Goal: Information Seeking & Learning: Check status

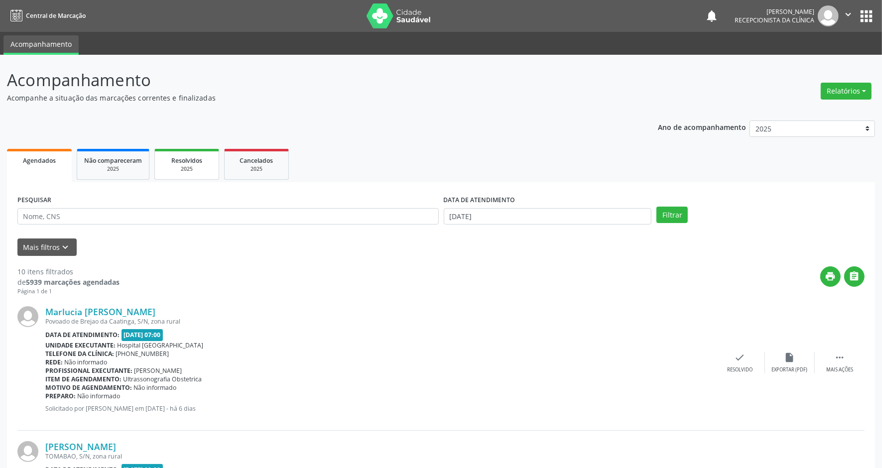
click at [189, 160] on span "Resolvidos" at bounding box center [186, 160] width 31 height 8
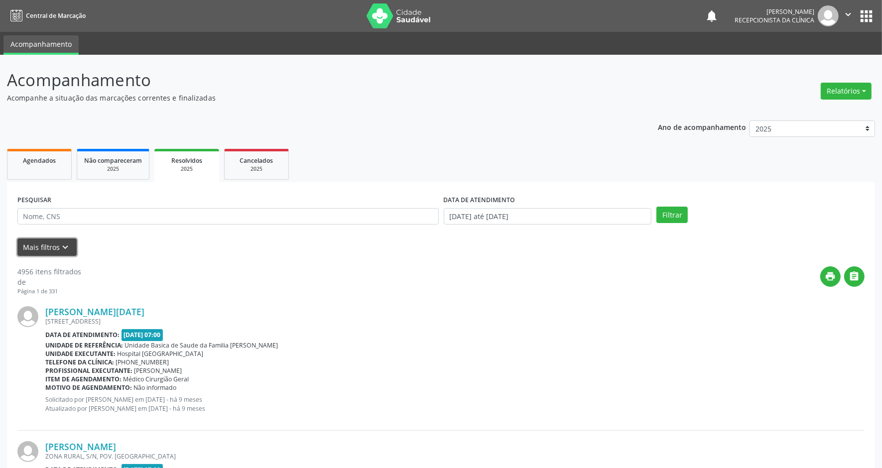
click at [68, 244] on icon "keyboard_arrow_down" at bounding box center [65, 247] width 11 height 11
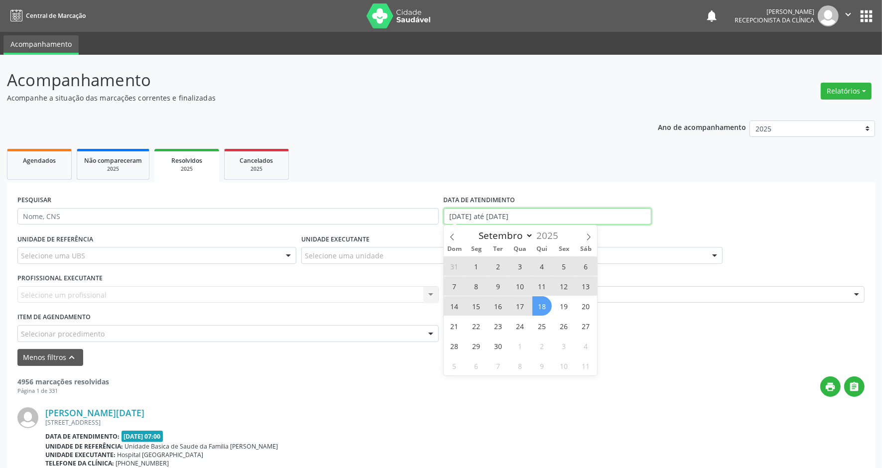
click at [540, 217] on input "[DATE] até [DATE]" at bounding box center [548, 216] width 208 height 17
click at [452, 240] on icon at bounding box center [452, 236] width 7 height 7
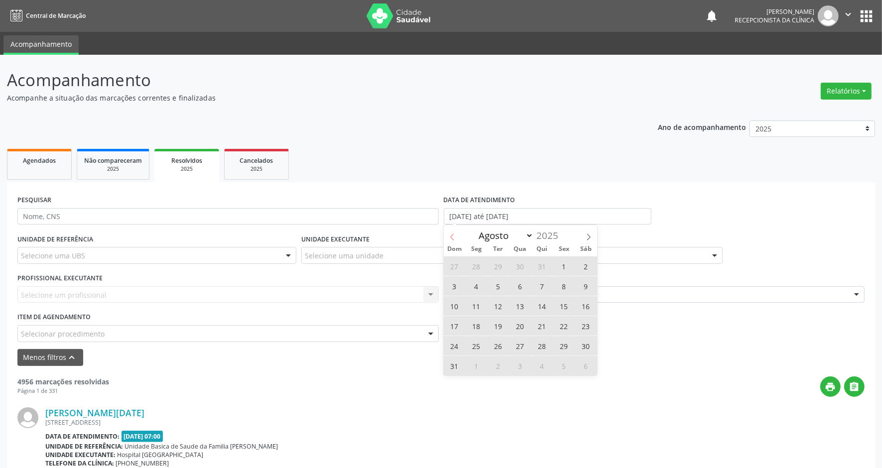
click at [452, 240] on icon at bounding box center [452, 236] width 7 height 7
select select "5"
click at [456, 266] on span "1" at bounding box center [454, 265] width 19 height 19
type input "[DATE]"
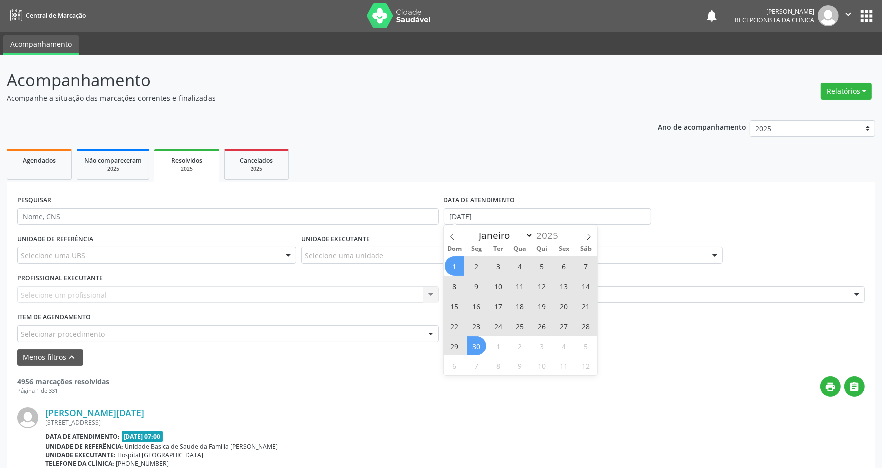
click at [476, 347] on span "30" at bounding box center [475, 345] width 19 height 19
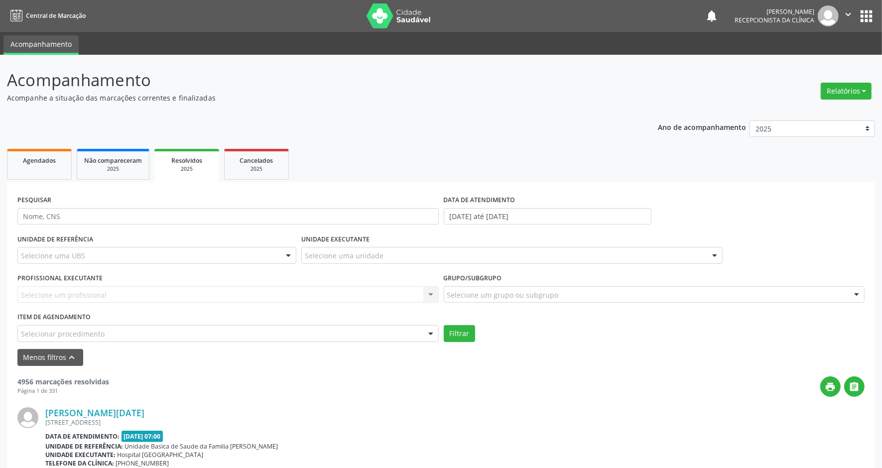
click at [170, 290] on div "Selecione um profissional Nenhum resultado encontrado para: " " Não há nenhuma …" at bounding box center [227, 294] width 421 height 17
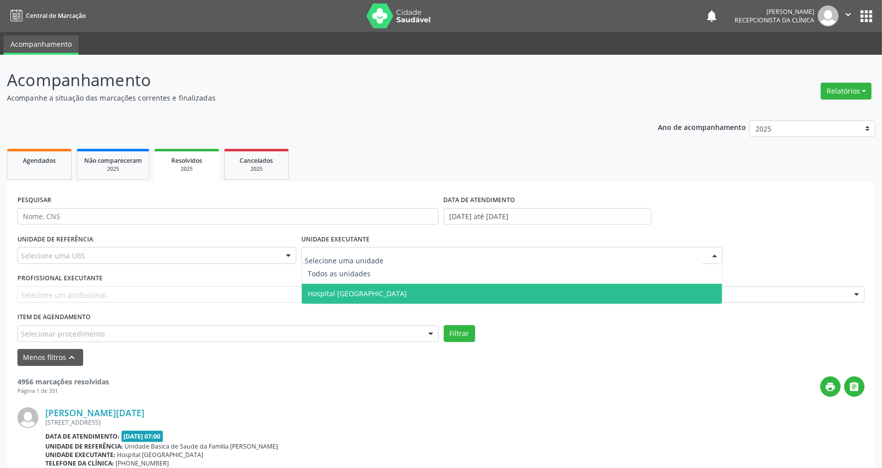
click at [331, 289] on span "Hospital [GEOGRAPHIC_DATA]" at bounding box center [357, 293] width 99 height 9
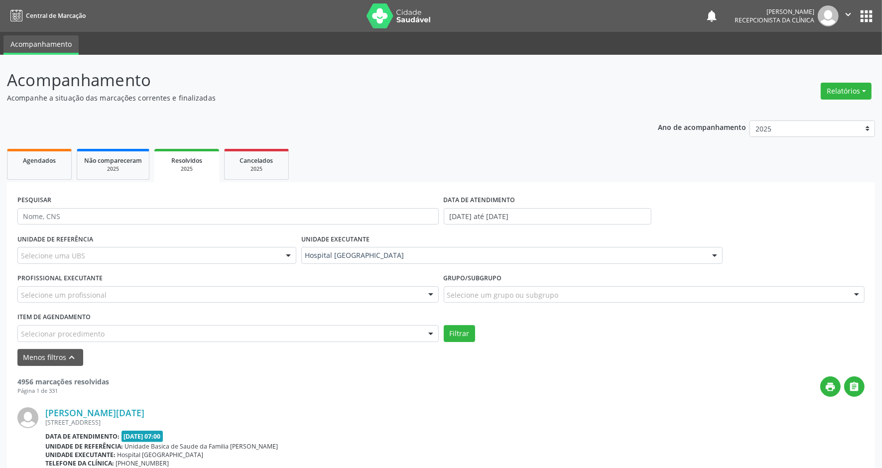
click at [331, 289] on div "Selecione um profissional" at bounding box center [227, 294] width 421 height 17
click at [331, 290] on input "text" at bounding box center [219, 300] width 397 height 20
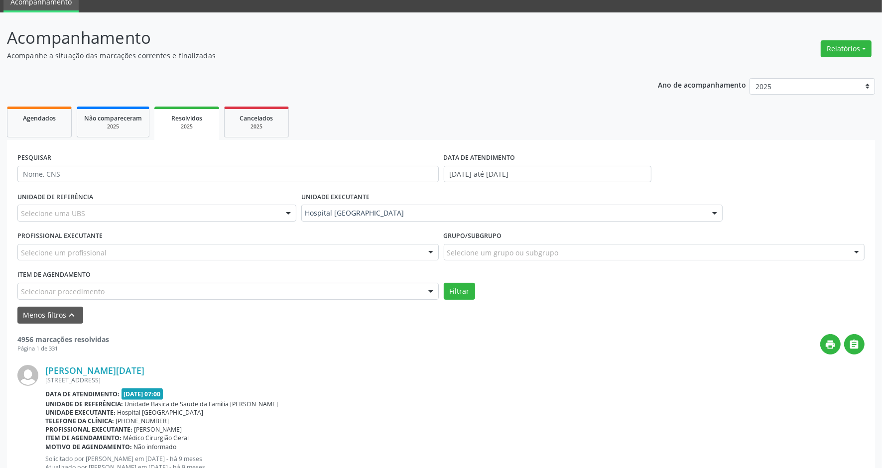
scroll to position [62, 0]
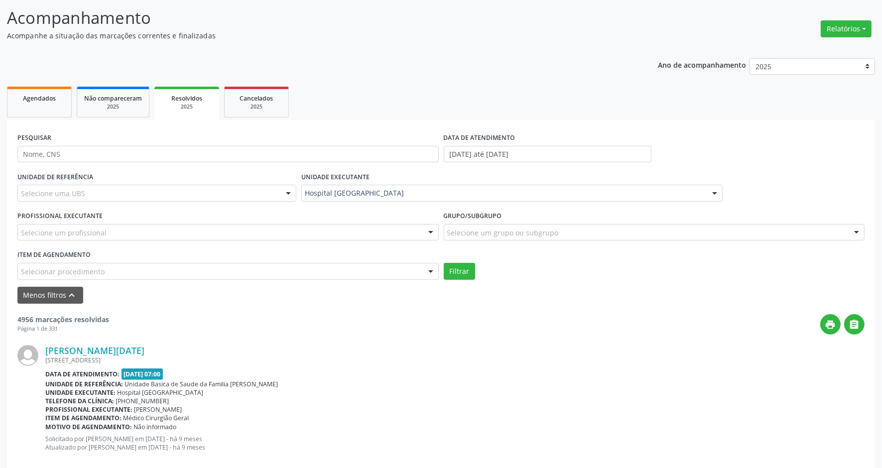
click at [376, 261] on div "Item de agendamento Selecionar procedimento 0202040089 - 3X Pesquisa de Larvas …" at bounding box center [227, 263] width 421 height 32
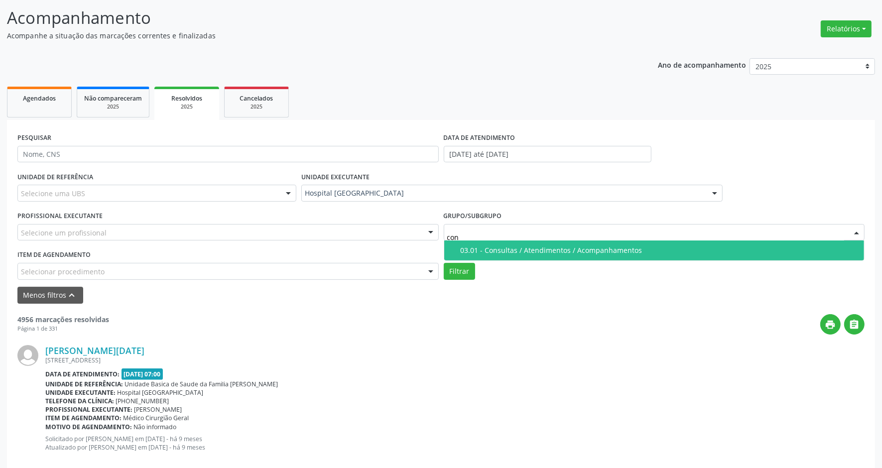
type input "cons"
click at [521, 255] on span "03.01 - Consultas / Atendimentos / Acompanhamentos" at bounding box center [654, 250] width 420 height 20
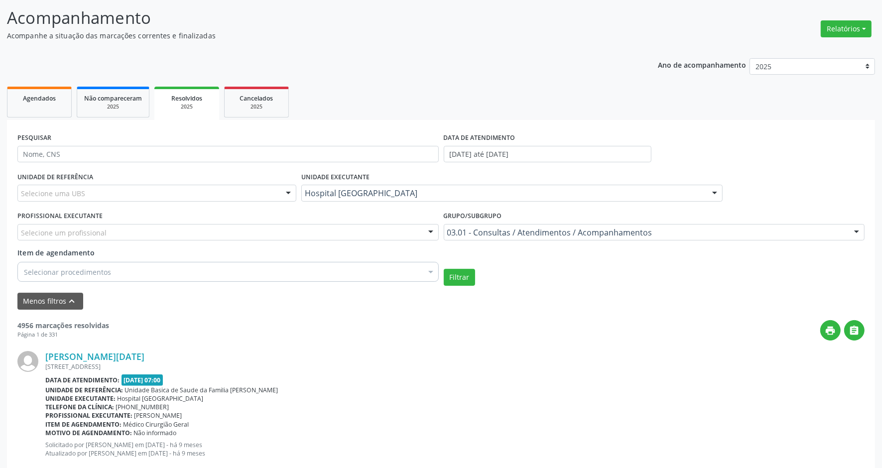
click at [416, 235] on div "Selecione um profissional" at bounding box center [227, 232] width 421 height 17
click at [416, 234] on input "text" at bounding box center [219, 238] width 397 height 20
click at [417, 234] on input "text" at bounding box center [219, 238] width 397 height 20
click at [431, 234] on div at bounding box center [430, 233] width 15 height 17
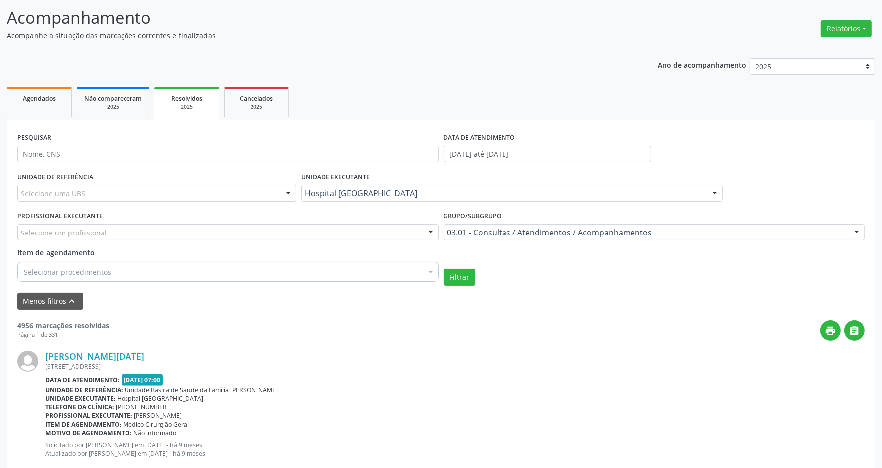
click at [431, 234] on div at bounding box center [430, 233] width 15 height 17
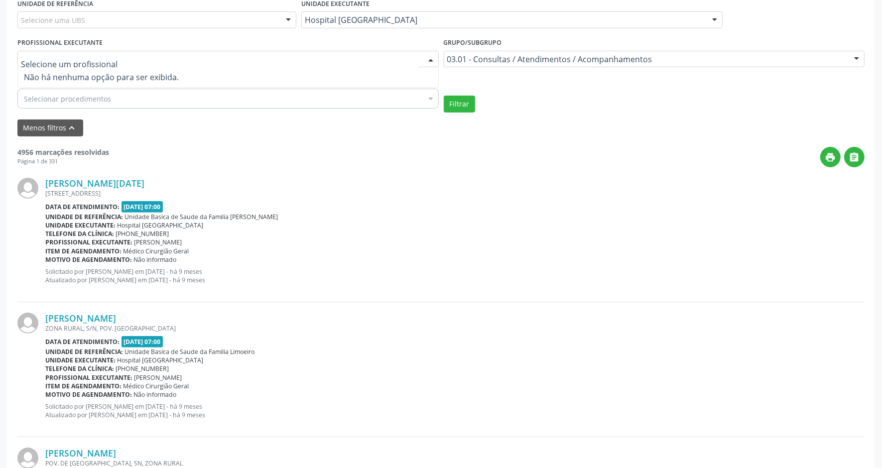
scroll to position [76, 0]
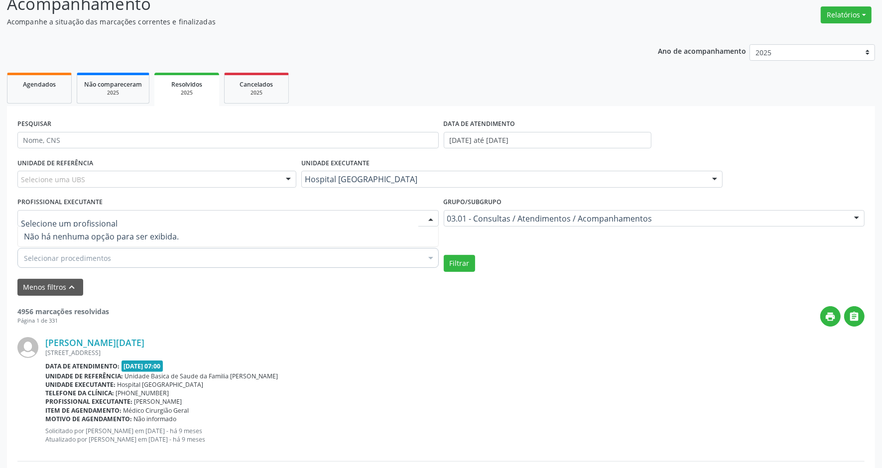
click at [412, 389] on div "Telefone da clínica: [PHONE_NUMBER]" at bounding box center [454, 393] width 819 height 8
click at [266, 210] on div at bounding box center [227, 218] width 421 height 17
type input "g"
type input "[PERSON_NAME]"
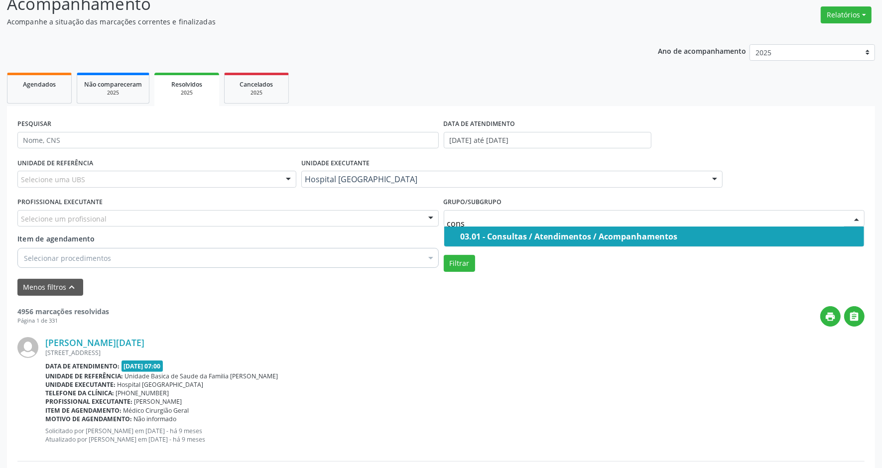
click at [498, 234] on div "03.01 - Consultas / Atendimentos / Acompanhamentos" at bounding box center [660, 236] width 398 height 8
click at [499, 234] on div "03.01 - Consultas / Atendimentos / Acompanhamentos" at bounding box center [660, 236] width 398 height 8
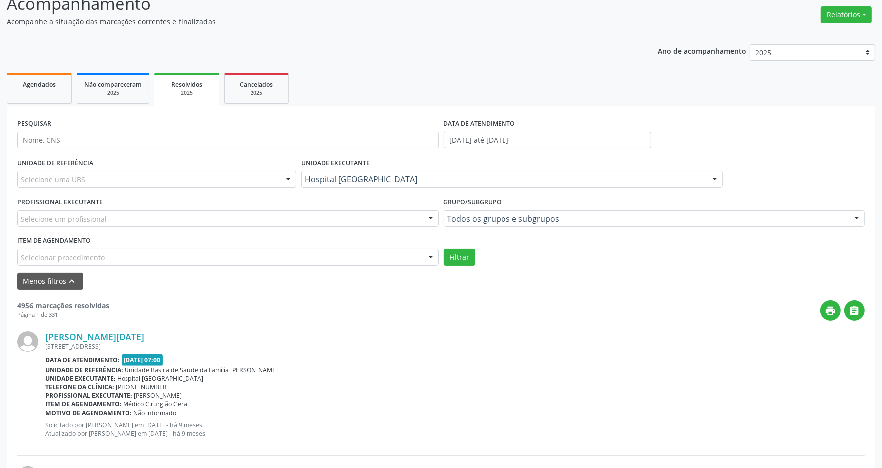
click at [286, 175] on div at bounding box center [288, 179] width 15 height 17
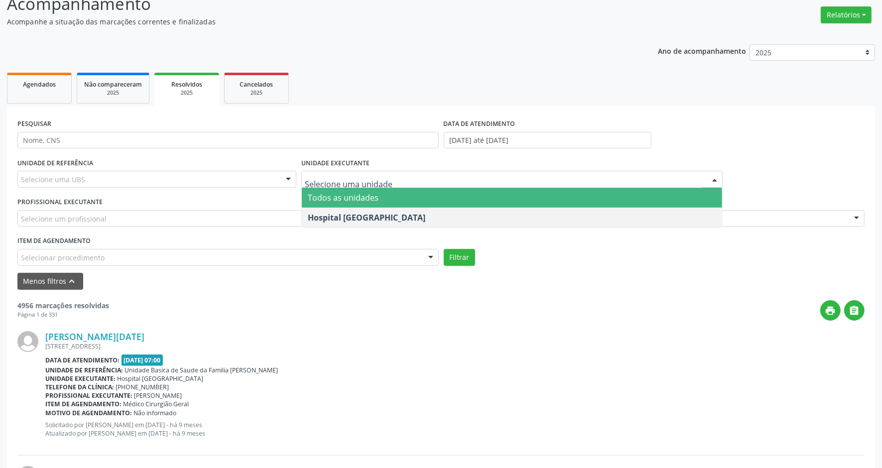
click at [357, 197] on span "Todos as unidades" at bounding box center [343, 197] width 71 height 11
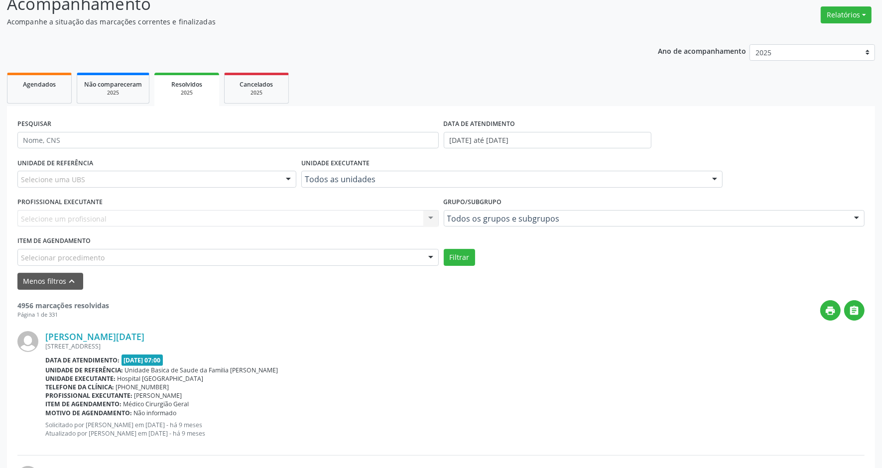
click at [325, 215] on div "Selecione um profissional Nenhum resultado encontrado para: " " Não há nenhuma …" at bounding box center [227, 218] width 421 height 17
click at [309, 222] on div "Selecione um profissional Nenhum resultado encontrado para: " " Não há nenhuma …" at bounding box center [227, 218] width 421 height 17
click at [426, 219] on div "Selecione um profissional Nenhum resultado encontrado para: " " Não há nenhuma …" at bounding box center [227, 218] width 421 height 17
click at [427, 219] on div "Selecione um profissional Nenhum resultado encontrado para: " " Não há nenhuma …" at bounding box center [227, 218] width 421 height 17
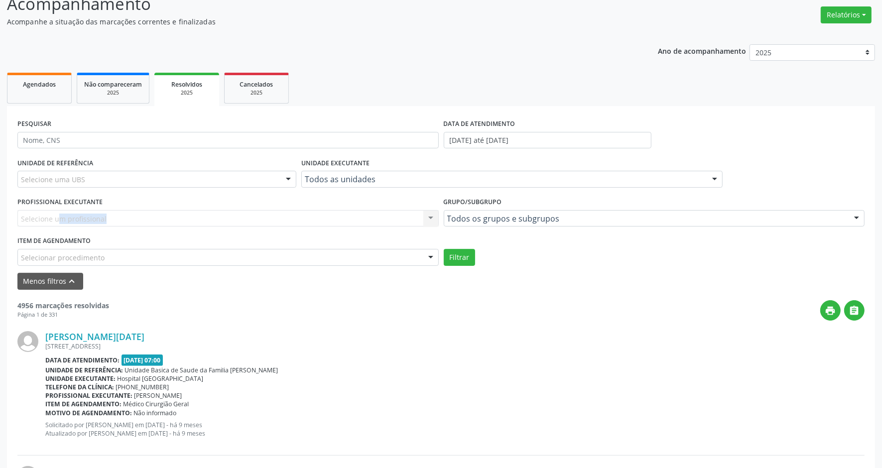
click at [427, 219] on div "Selecione um profissional Nenhum resultado encontrado para: " " Não há nenhuma …" at bounding box center [227, 218] width 421 height 17
drag, startPoint x: 427, startPoint y: 219, endPoint x: 371, endPoint y: 224, distance: 56.5
click at [371, 224] on div "Selecione um profissional Nenhum resultado encontrado para: " " Não há nenhuma …" at bounding box center [227, 218] width 421 height 17
click at [426, 215] on div "Selecione um profissional Nenhum resultado encontrado para: " " Não há nenhuma …" at bounding box center [227, 218] width 421 height 17
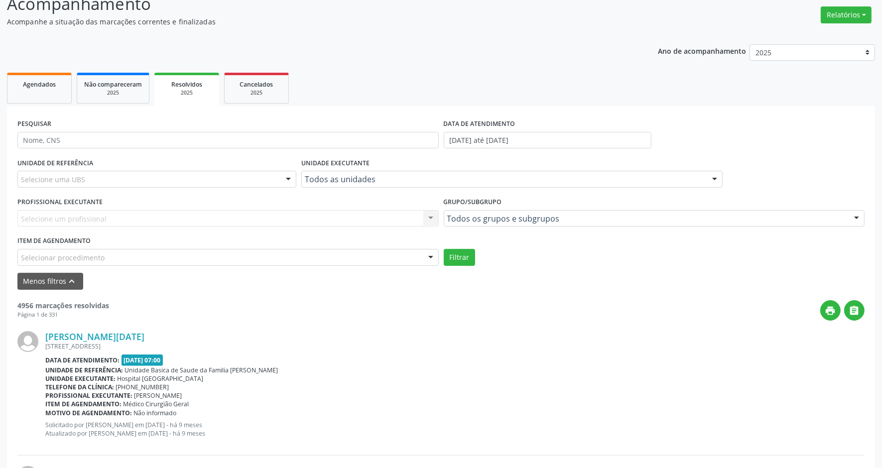
click at [427, 217] on div "Selecione um profissional Nenhum resultado encontrado para: " " Não há nenhuma …" at bounding box center [227, 218] width 421 height 17
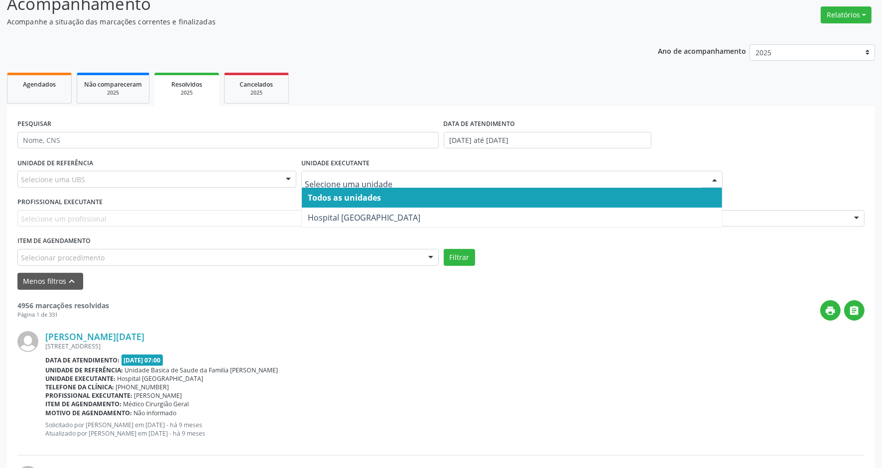
click at [401, 173] on div at bounding box center [511, 179] width 421 height 17
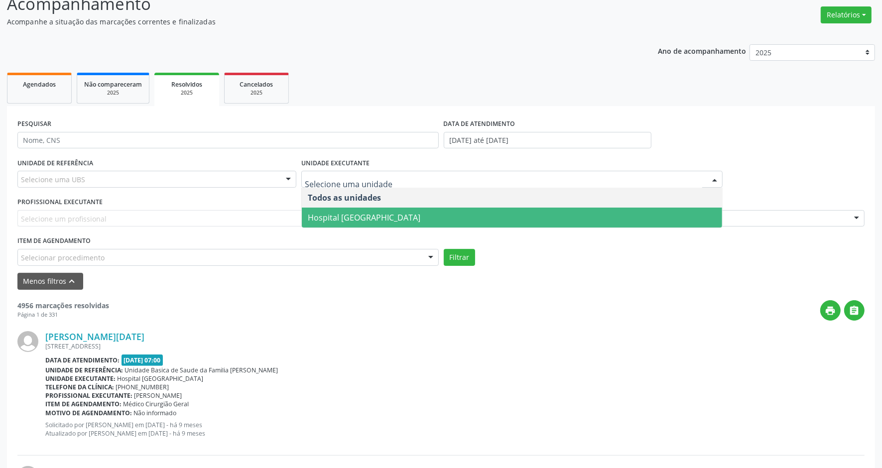
click at [372, 213] on span "Hospital [GEOGRAPHIC_DATA]" at bounding box center [364, 217] width 113 height 11
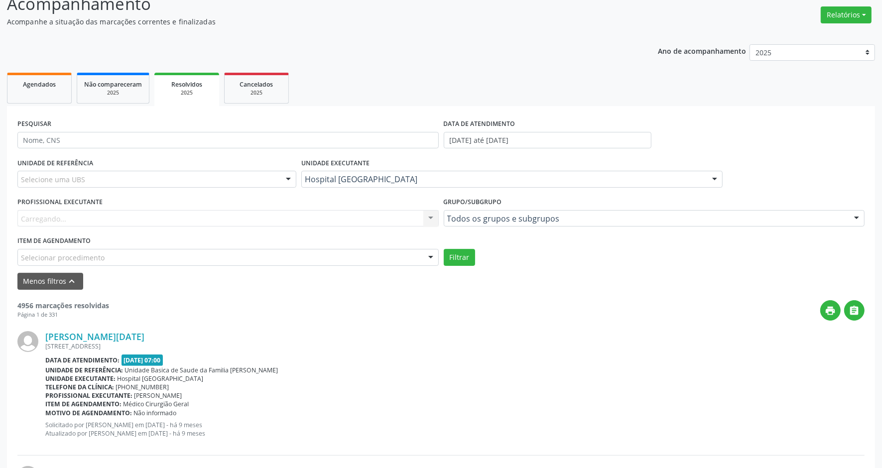
click at [373, 218] on div "Carregando... Nenhum resultado encontrado para: " " Não há nenhuma opção para s…" at bounding box center [227, 218] width 421 height 17
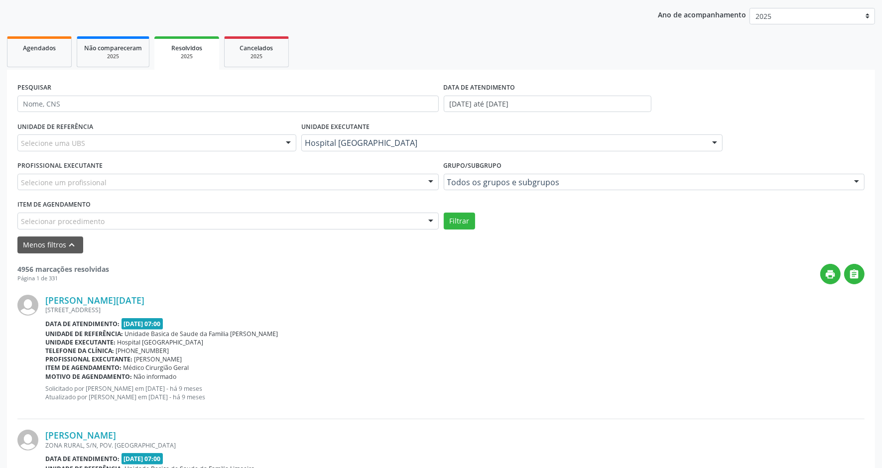
scroll to position [138, 0]
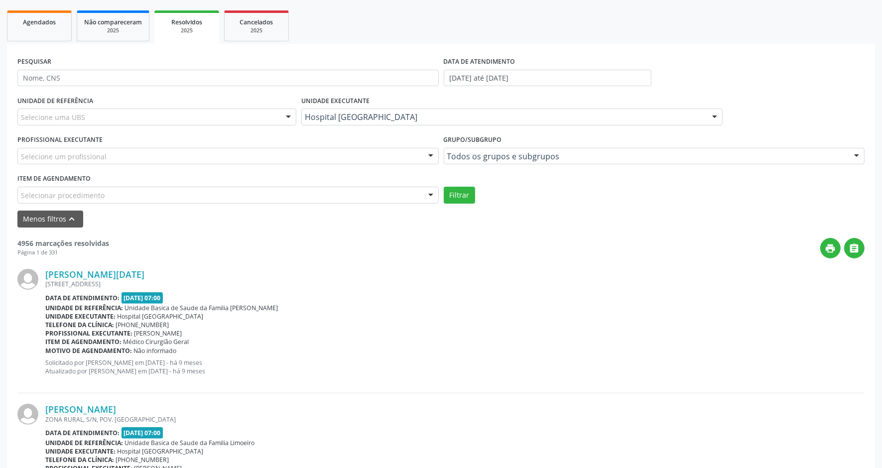
click at [385, 323] on div "Telefone da clínica: [PHONE_NUMBER]" at bounding box center [454, 325] width 819 height 8
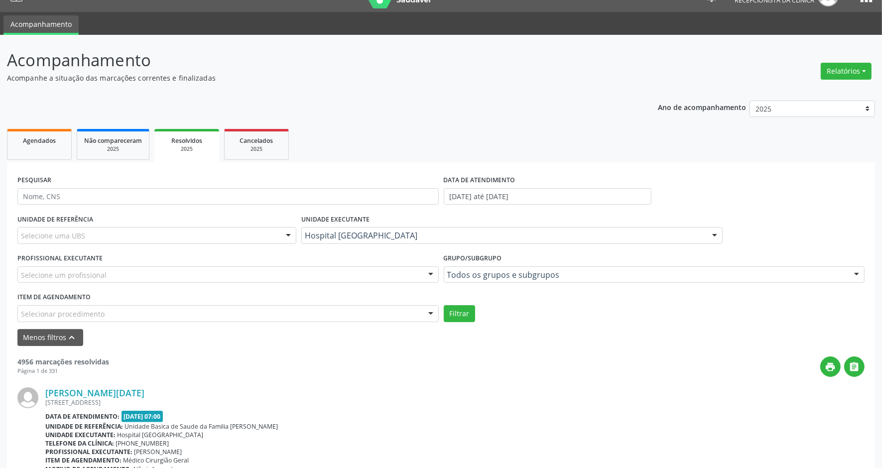
scroll to position [14, 0]
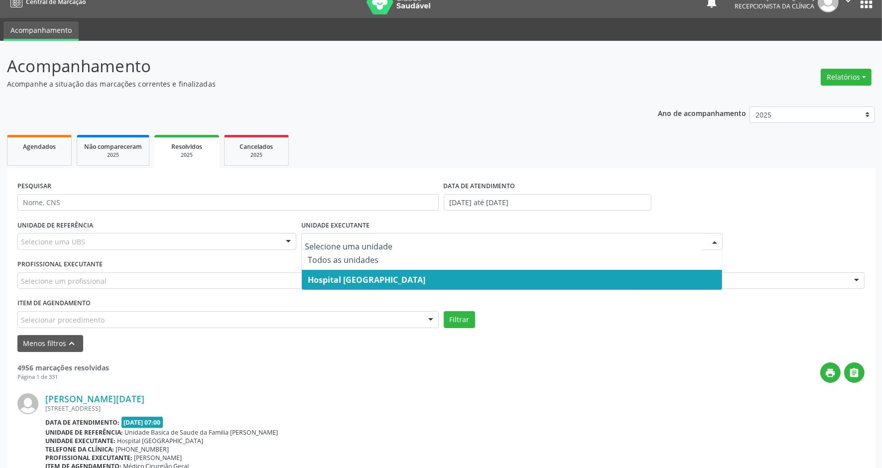
click at [301, 242] on div at bounding box center [511, 241] width 421 height 17
click at [302, 235] on div at bounding box center [511, 241] width 421 height 17
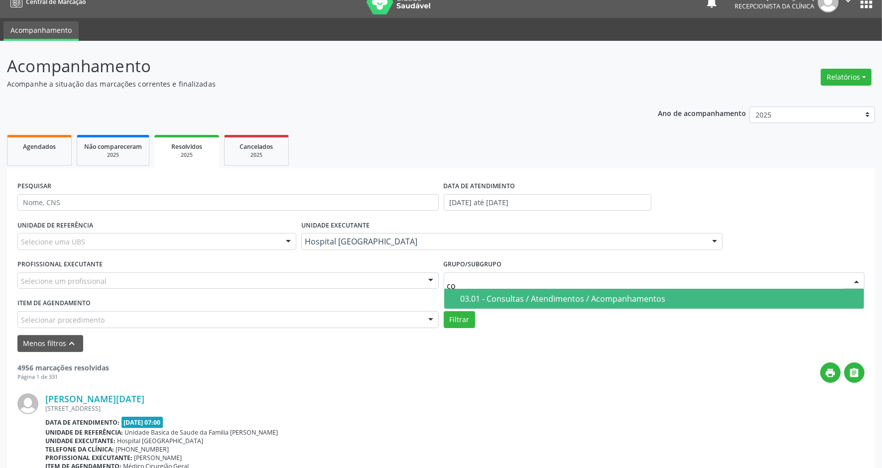
type input "con"
click at [532, 295] on div "03.01 - Consultas / Atendimentos / Acompanhamentos" at bounding box center [660, 299] width 398 height 8
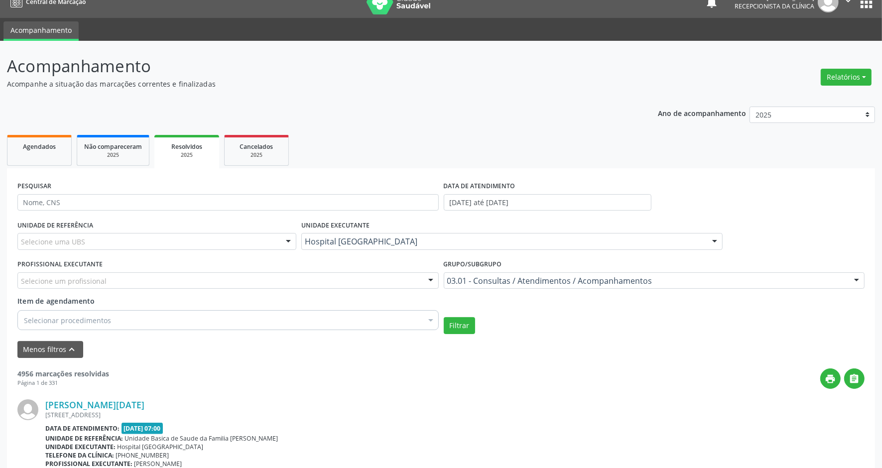
click at [339, 284] on div "Selecione um profissional" at bounding box center [227, 280] width 421 height 17
click at [358, 375] on div "print " at bounding box center [486, 378] width 755 height 20
